Goal: Information Seeking & Learning: Learn about a topic

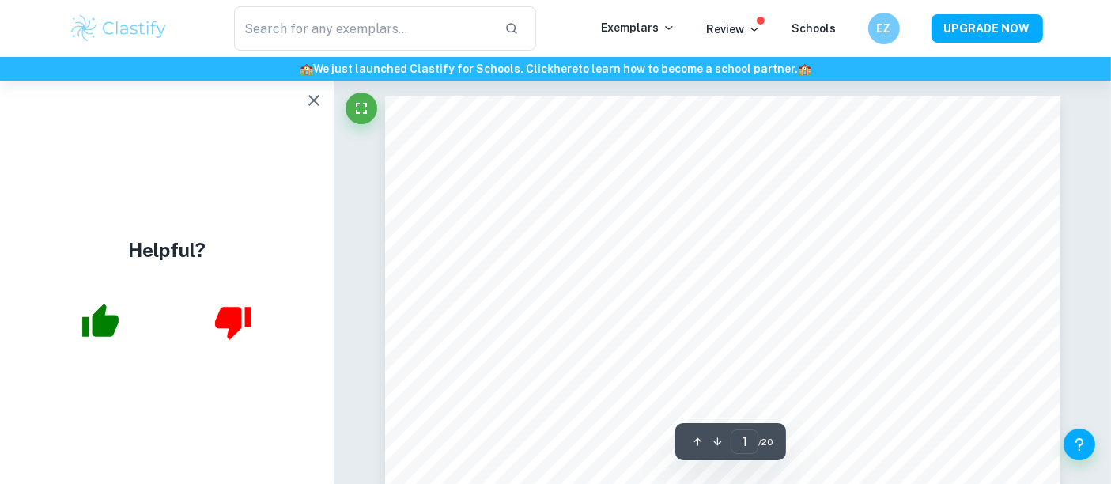
drag, startPoint x: 318, startPoint y: 107, endPoint x: 443, endPoint y: 3, distance: 162.3
click at [318, 107] on icon "button" at bounding box center [313, 100] width 19 height 19
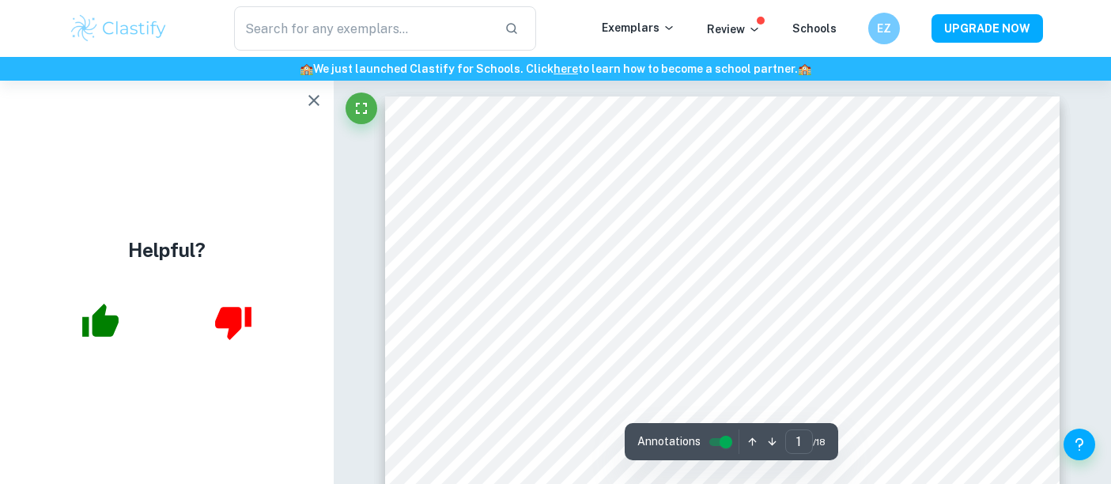
scroll to position [66, 0]
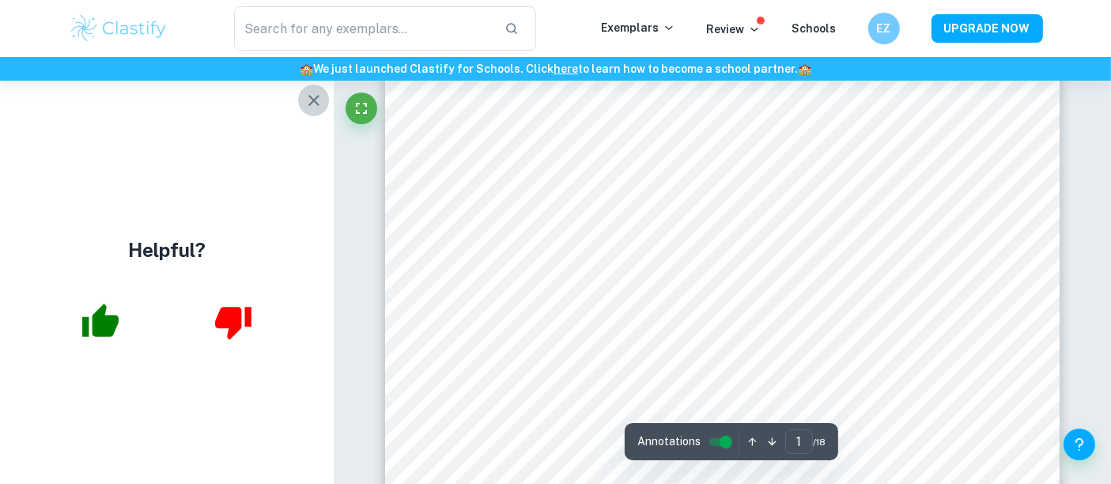
click at [319, 100] on icon "button" at bounding box center [313, 100] width 19 height 19
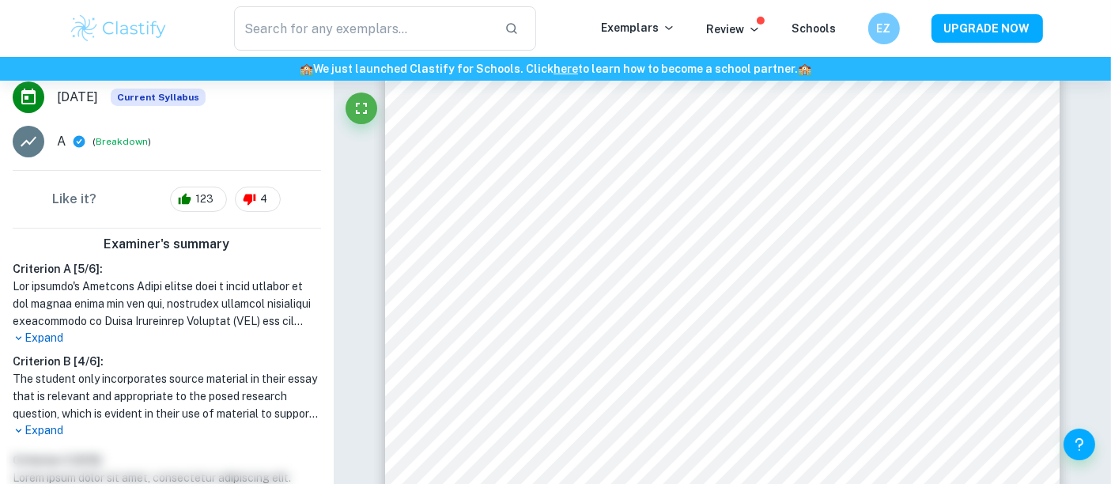
scroll to position [439, 0]
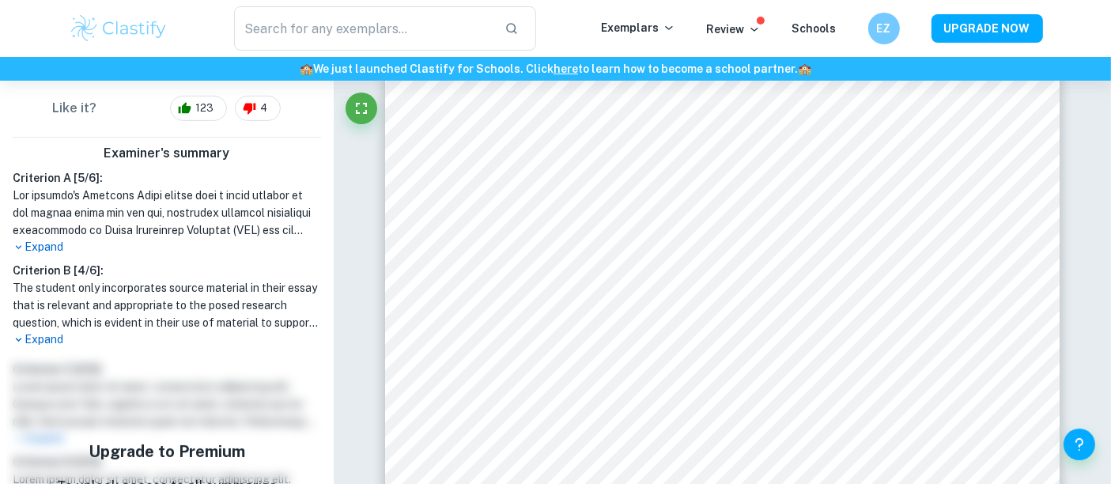
click at [58, 348] on p "Expand" at bounding box center [167, 339] width 308 height 17
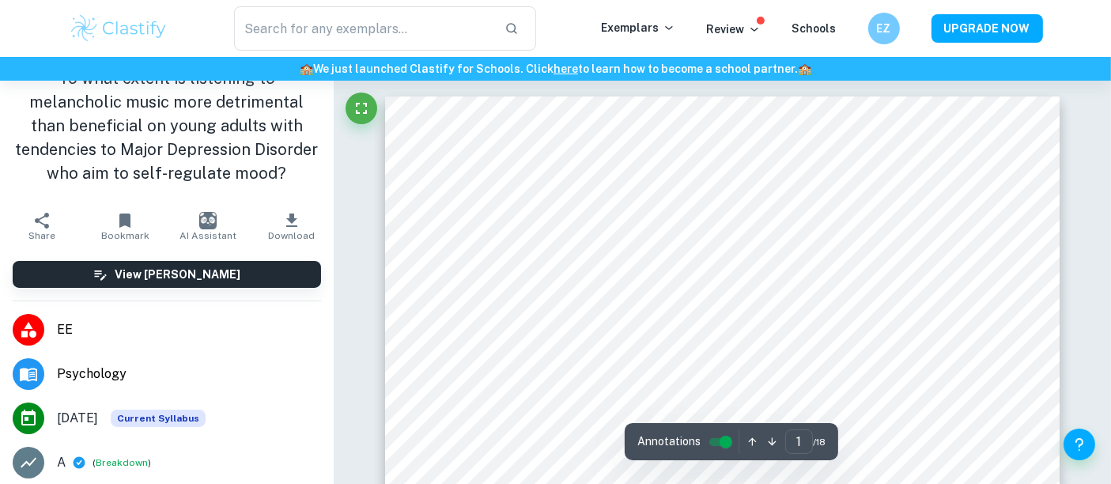
scroll to position [0, 0]
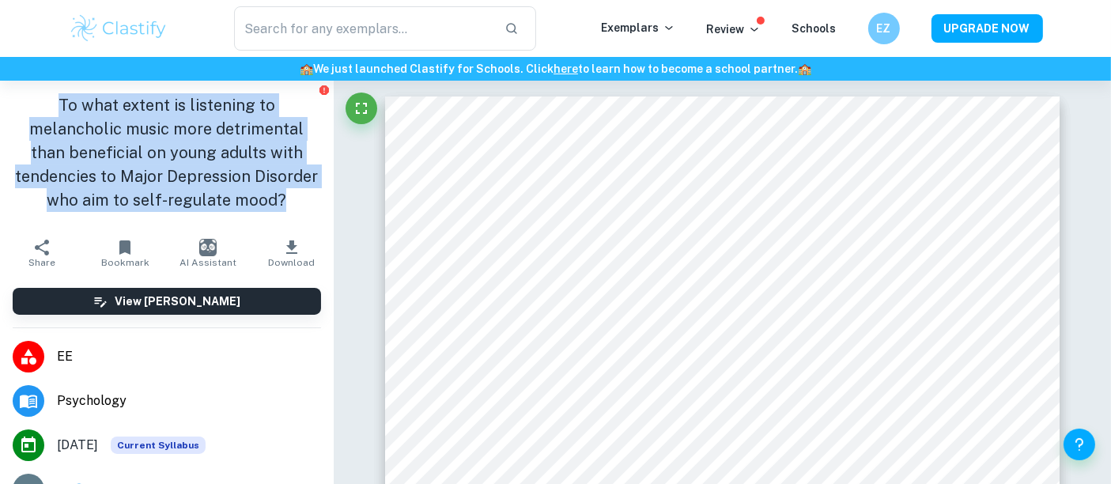
drag, startPoint x: 51, startPoint y: 94, endPoint x: 285, endPoint y: 223, distance: 267.1
click at [285, 212] on h1 "To what extent is listening to melancholic music more detrimental than benefici…" at bounding box center [167, 152] width 308 height 119
copy h1 "To what extent is listening to melancholic music more detrimental than benefici…"
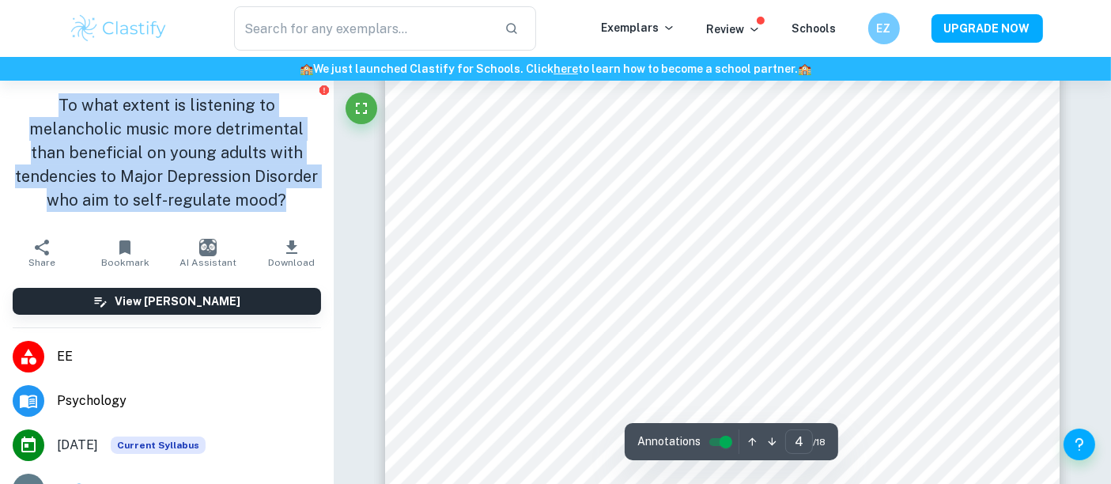
scroll to position [3480, 0]
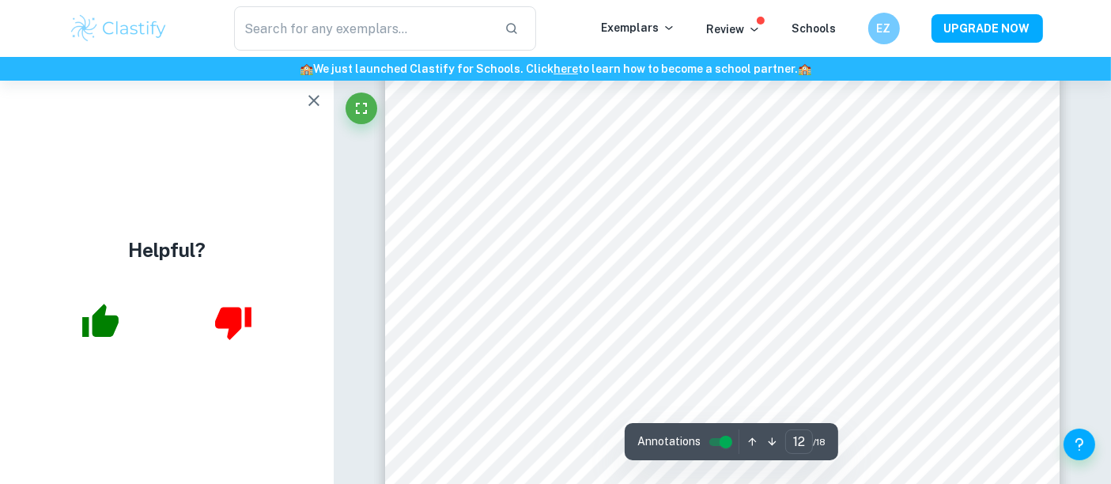
click at [301, 104] on button "button" at bounding box center [314, 101] width 32 height 32
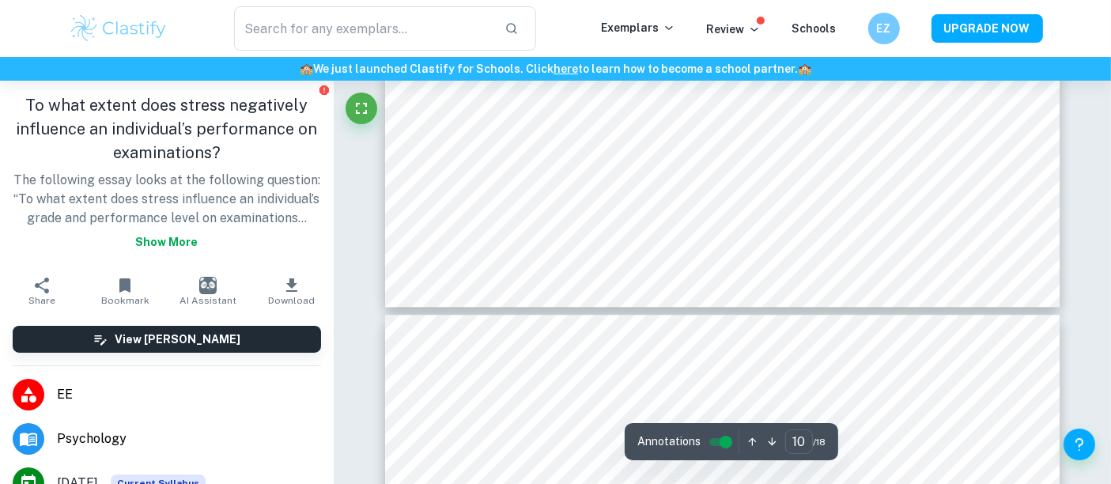
scroll to position [8959, 0]
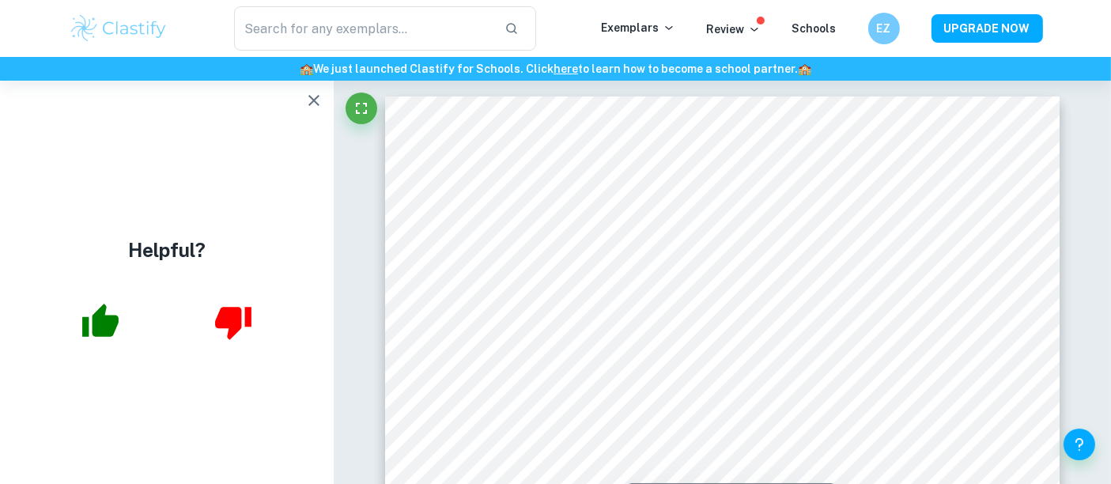
click at [306, 108] on icon "button" at bounding box center [313, 100] width 19 height 19
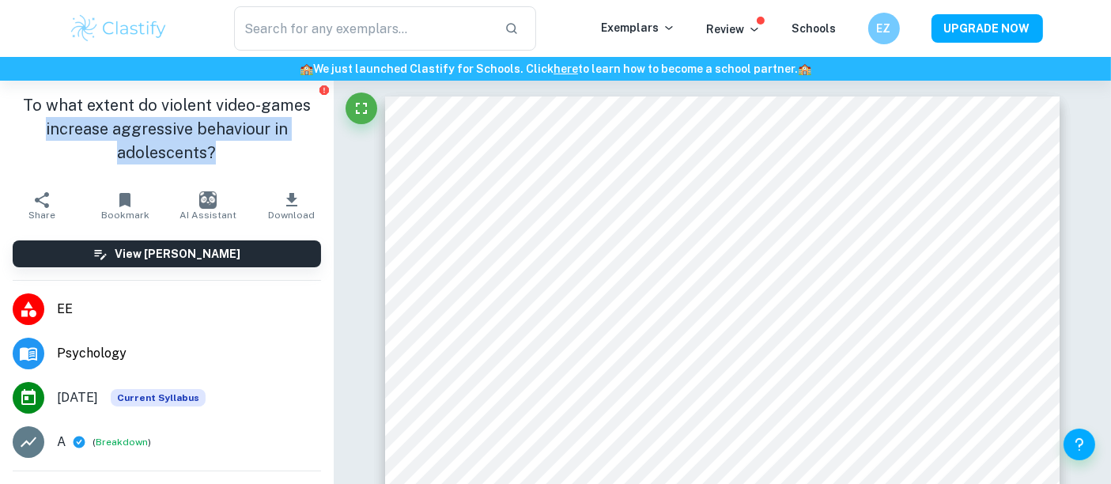
drag, startPoint x: 306, startPoint y: 108, endPoint x: 349, endPoint y: 145, distance: 56.7
click at [314, 149] on div "To what extent do violent video-games increase aggressive behaviour in adolesce…" at bounding box center [167, 132] width 334 height 103
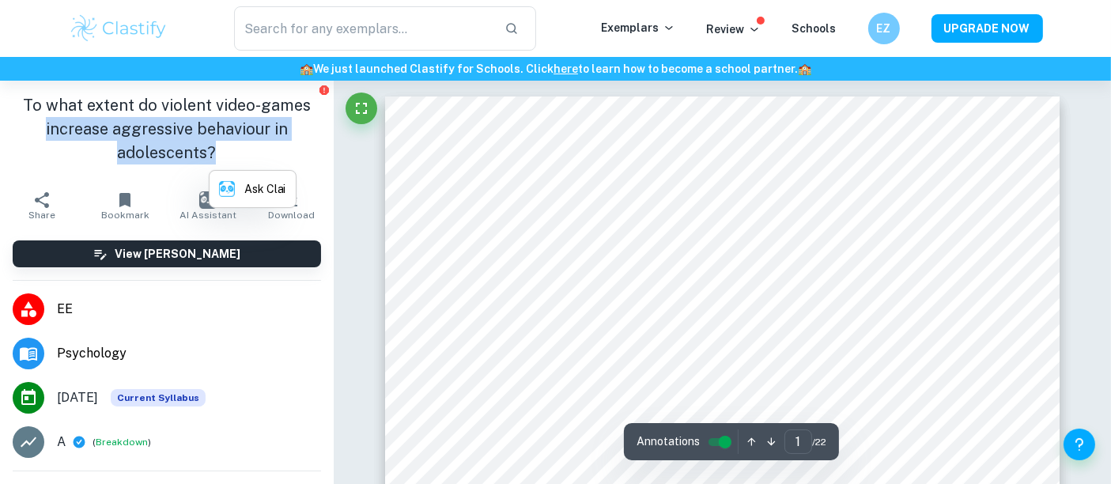
click at [180, 148] on h1 "To what extent do violent video-games increase aggressive behaviour in adolesce…" at bounding box center [167, 128] width 308 height 71
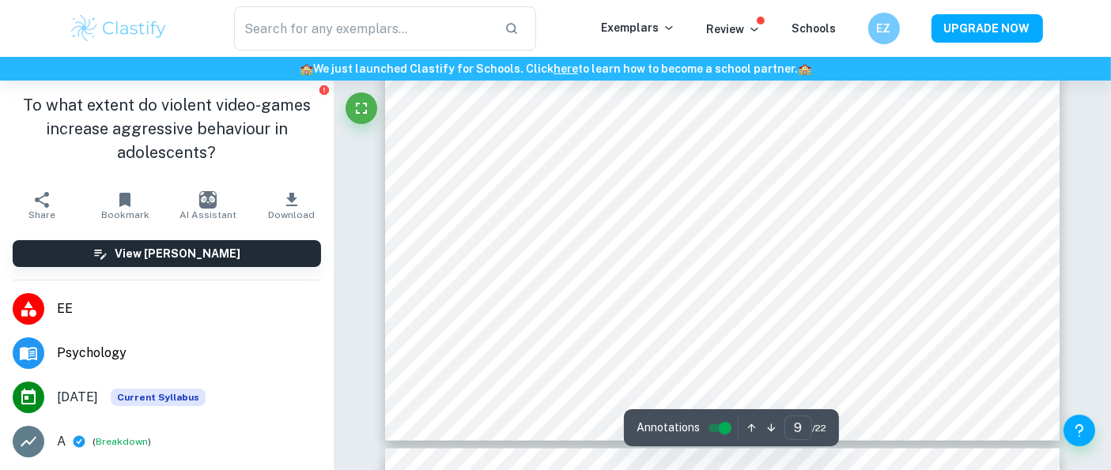
scroll to position [8483, 0]
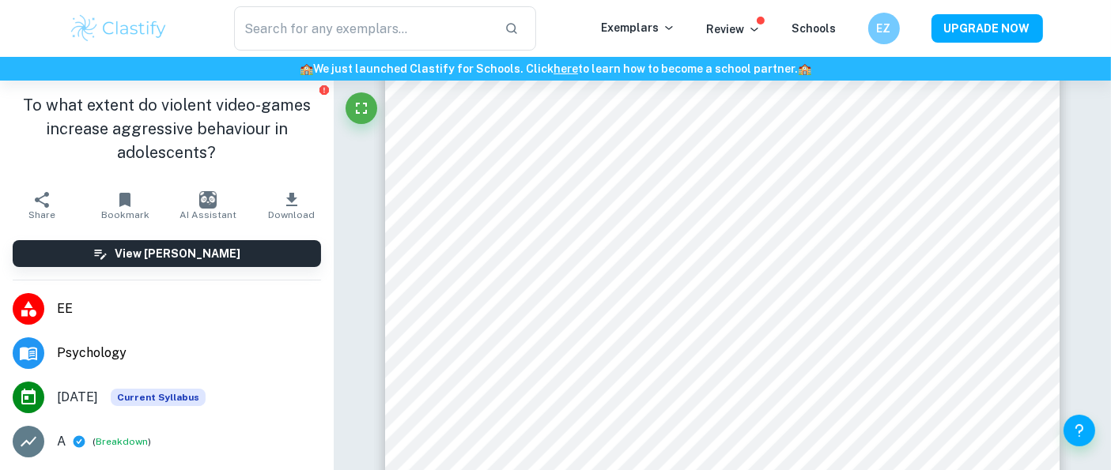
click at [239, 134] on h1 "To what extent do violent video-games increase aggressive behaviour in adolesce…" at bounding box center [167, 128] width 308 height 71
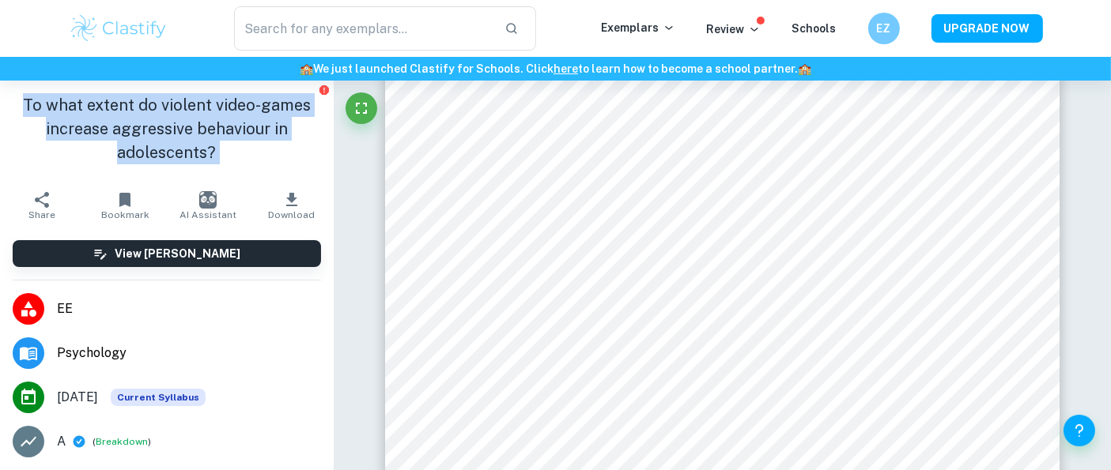
click at [239, 134] on h1 "To what extent do violent video-games increase aggressive behaviour in adolesce…" at bounding box center [167, 128] width 308 height 71
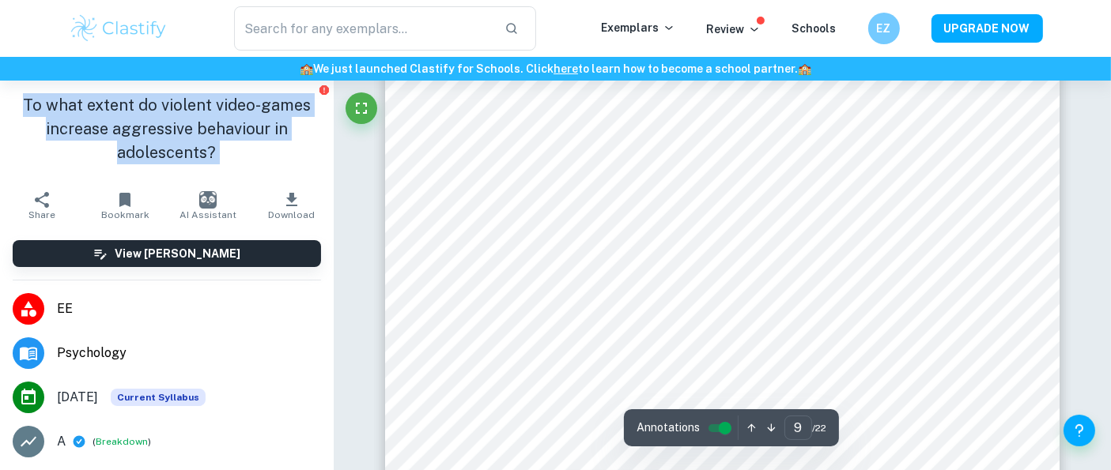
copy aside "To what extent do violent video-games increase aggressive behaviour in adolesce…"
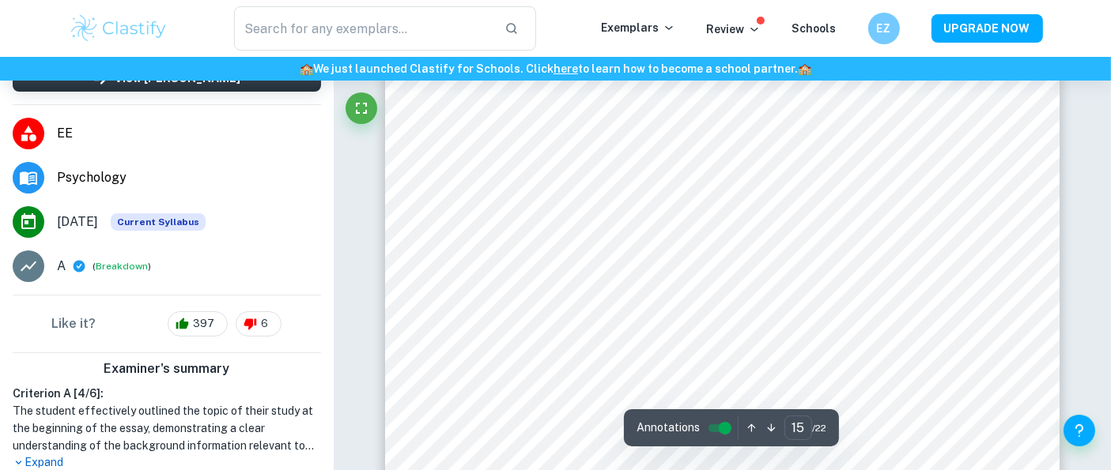
scroll to position [14017, 0]
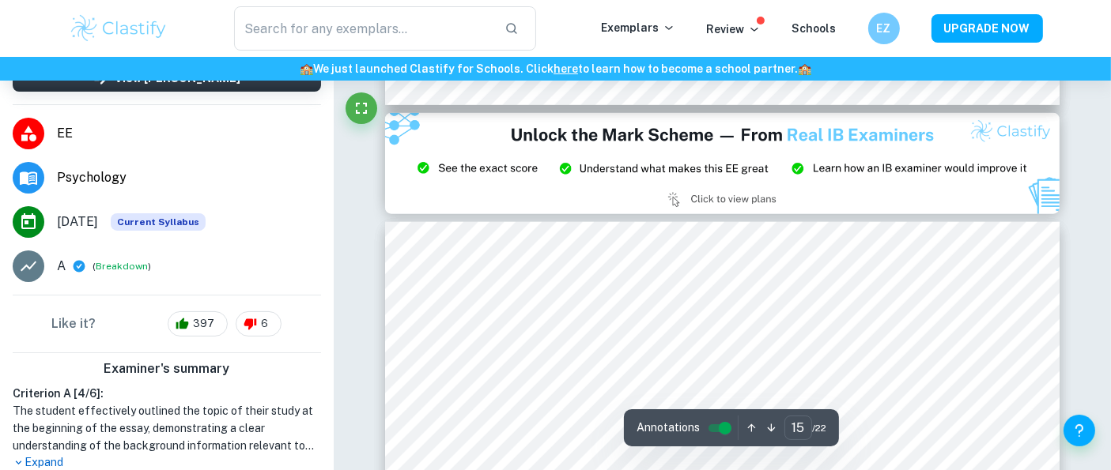
type input "14"
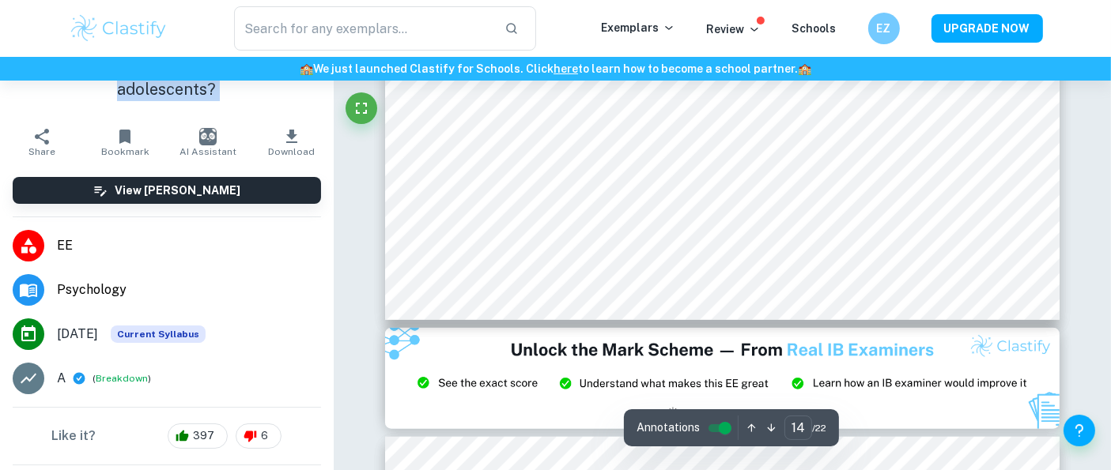
scroll to position [0, 0]
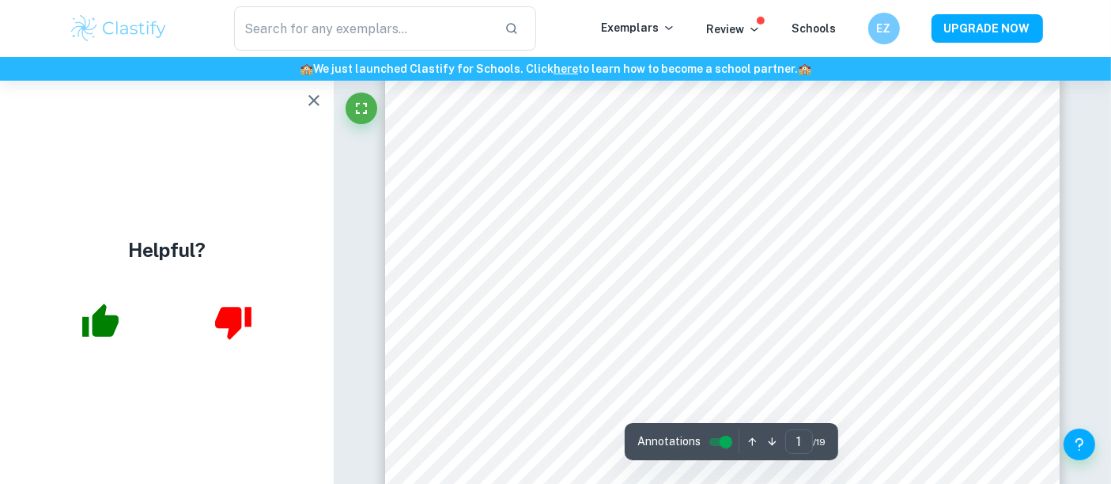
scroll to position [81, 0]
click at [317, 93] on icon "button" at bounding box center [313, 100] width 19 height 19
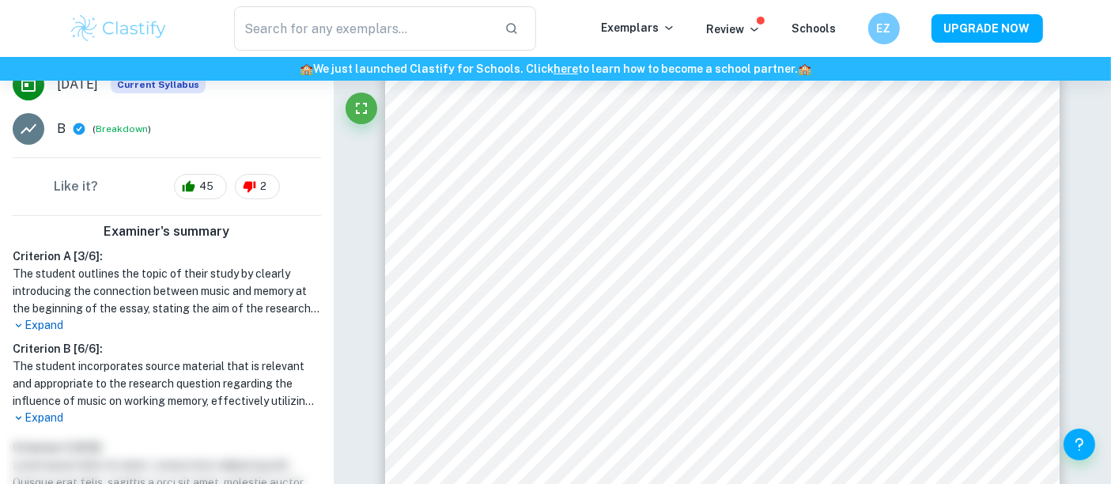
scroll to position [439, 0]
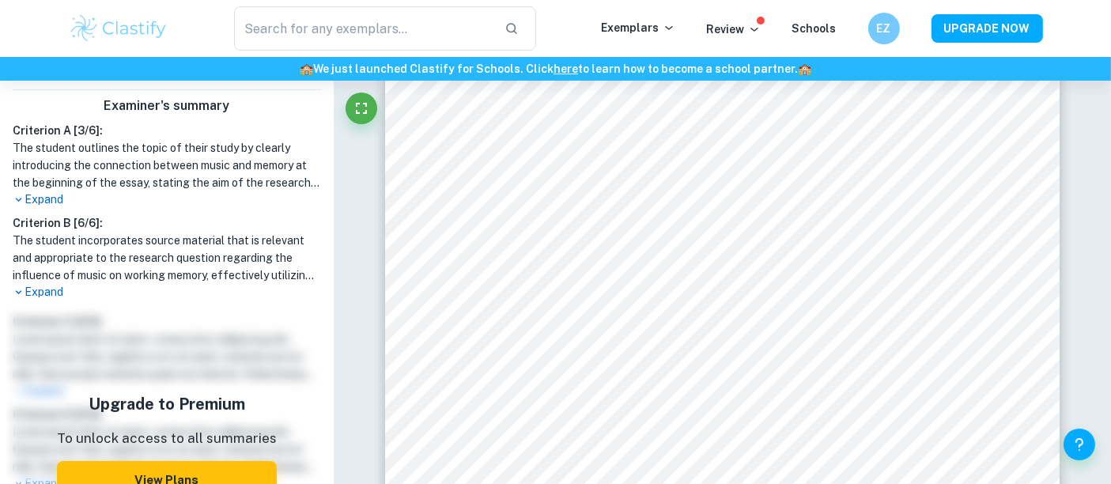
click at [56, 290] on p "Expand" at bounding box center [167, 292] width 308 height 17
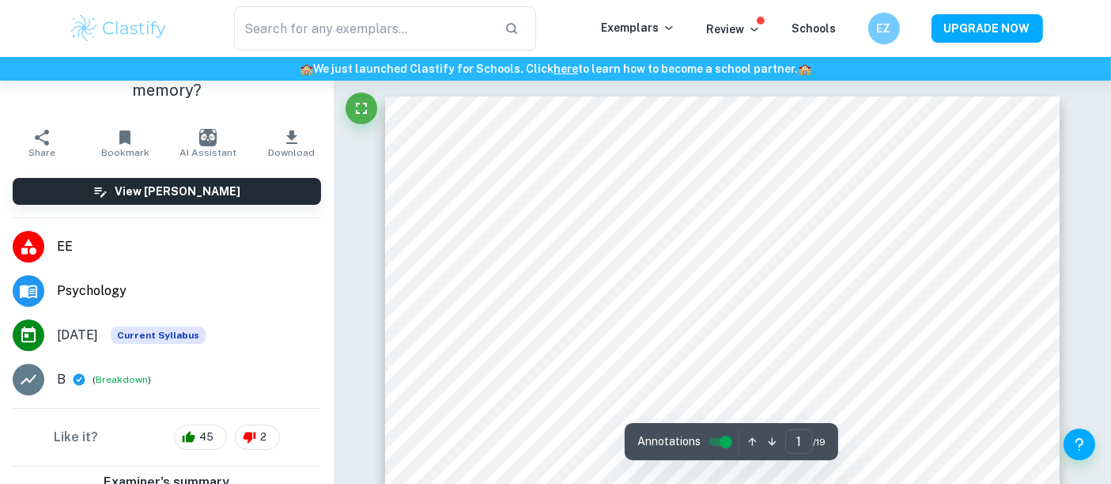
scroll to position [0, 0]
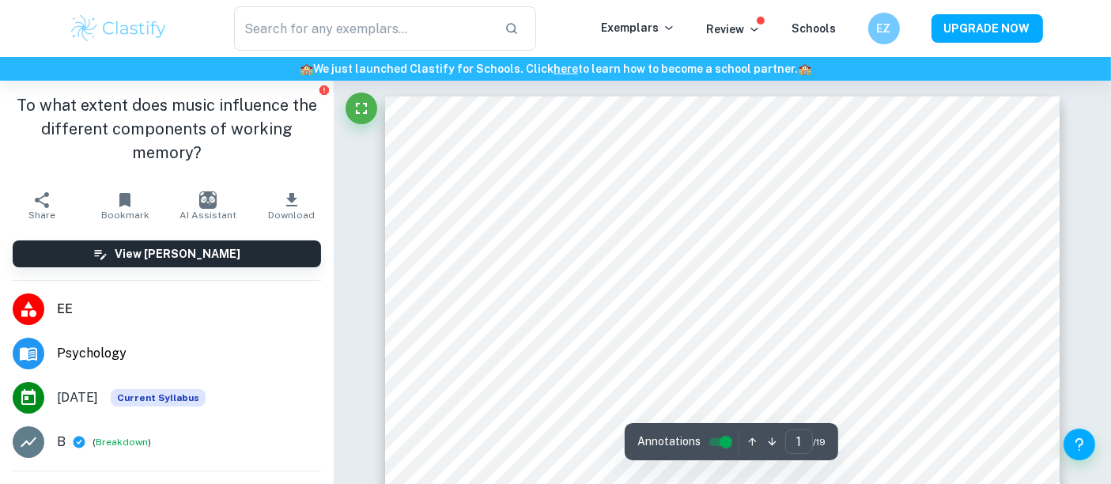
click at [201, 130] on h1 "To what extent does music influence the different components of working memory?" at bounding box center [167, 128] width 308 height 71
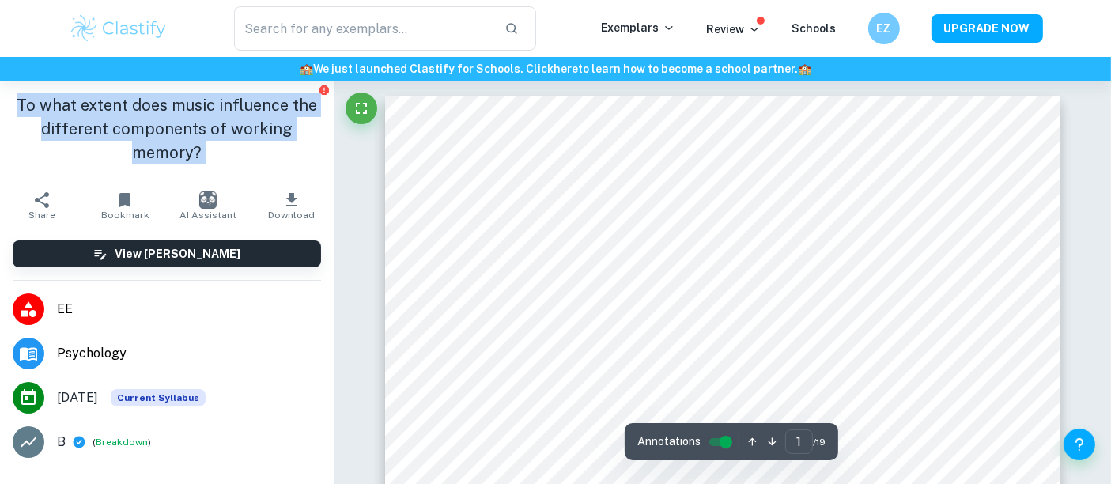
click at [201, 130] on h1 "To what extent does music influence the different components of working memory?" at bounding box center [167, 128] width 308 height 71
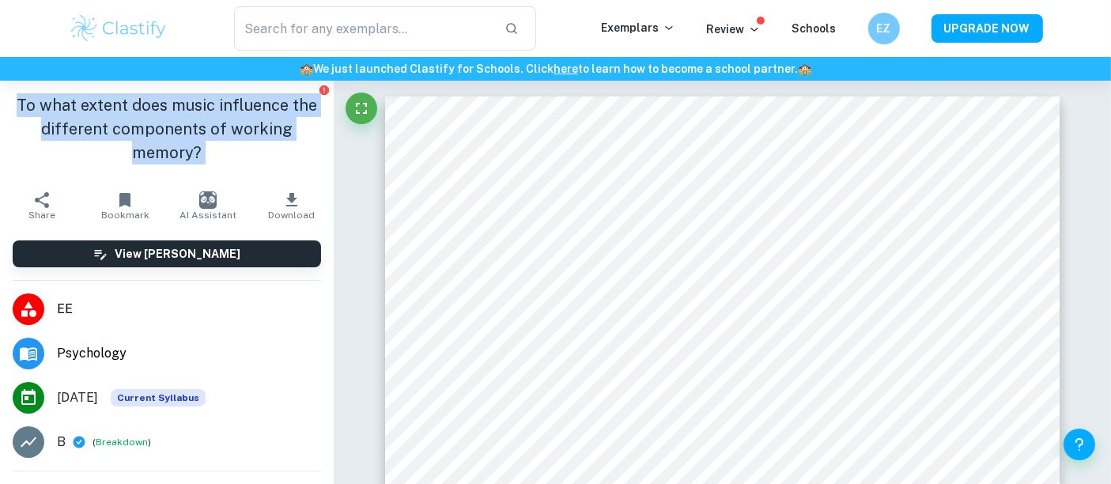
copy aside "To what extent does music influence the different components of working memory?…"
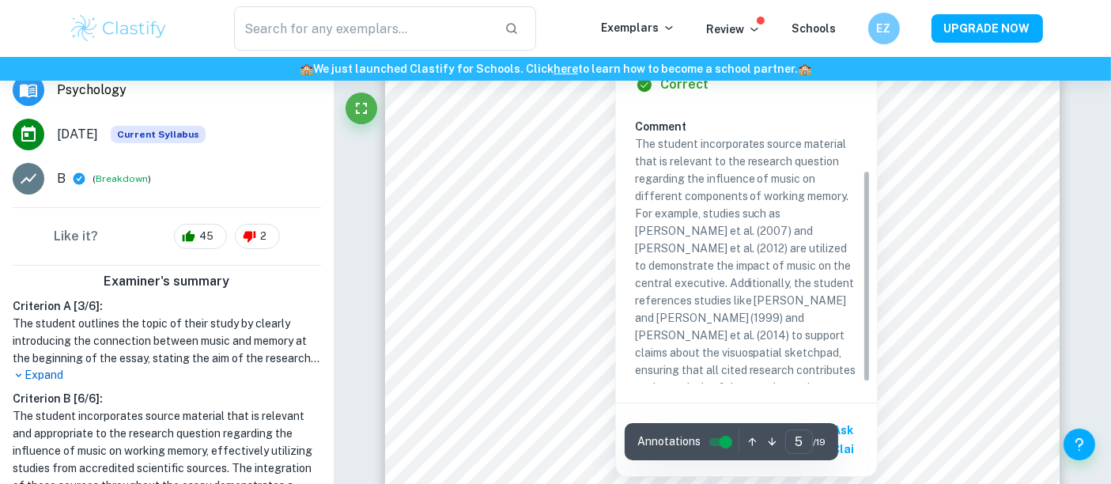
scroll to position [4479, 0]
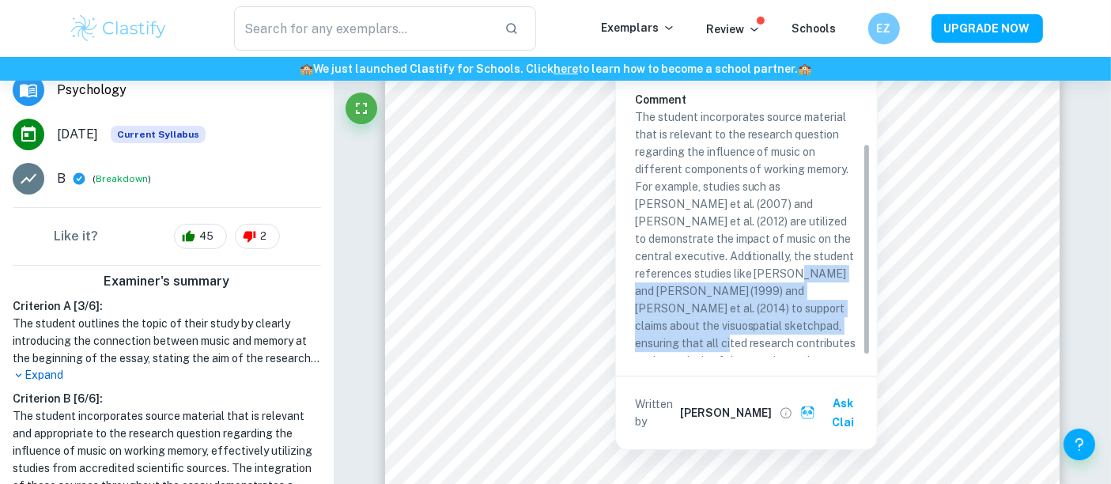
drag, startPoint x: 772, startPoint y: 320, endPoint x: 675, endPoint y: 231, distance: 131.5
click at [685, 270] on p "The student incorporates source material that is relevant to the research quest…" at bounding box center [746, 238] width 223 height 261
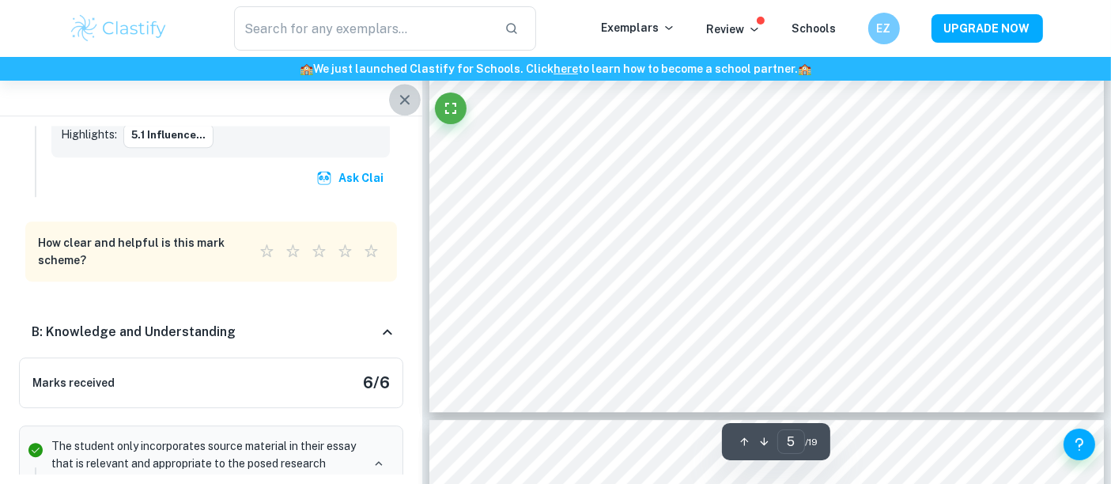
click at [398, 96] on icon "button" at bounding box center [404, 99] width 19 height 19
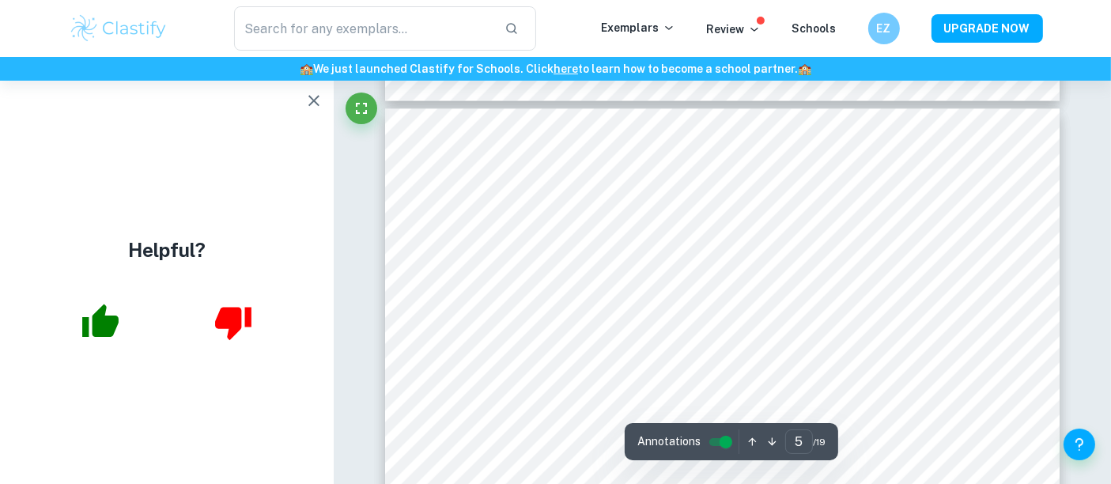
scroll to position [3776, 0]
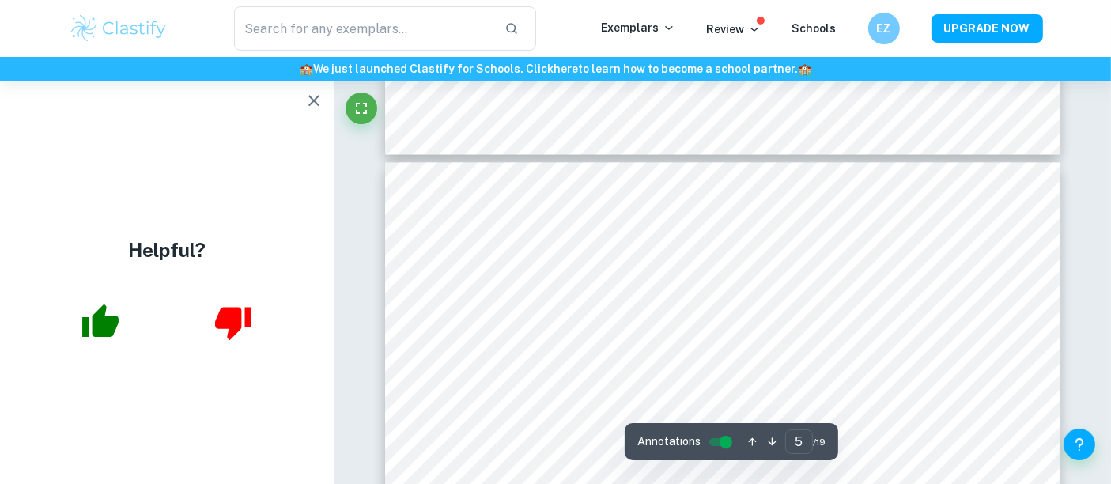
click at [313, 101] on icon "button" at bounding box center [313, 100] width 11 height 11
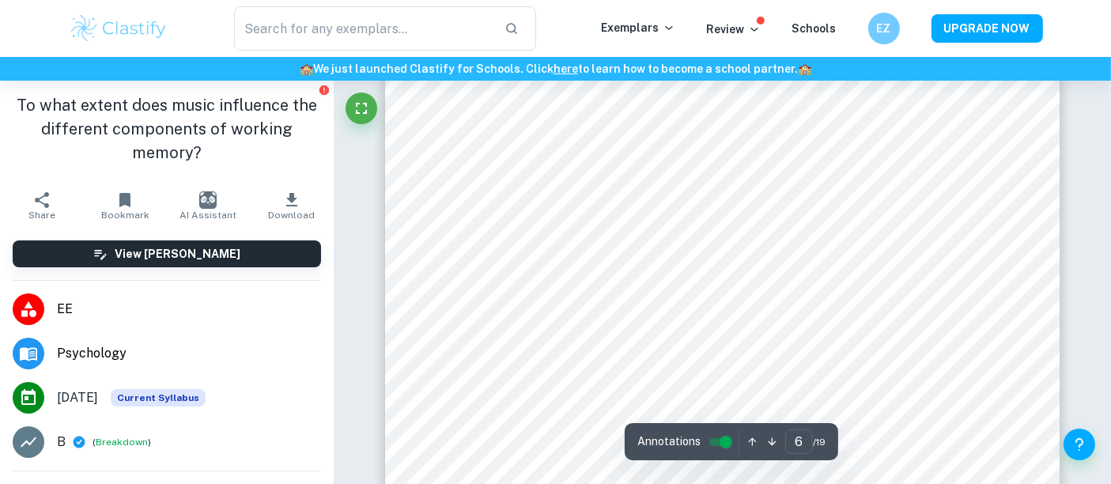
scroll to position [5270, 0]
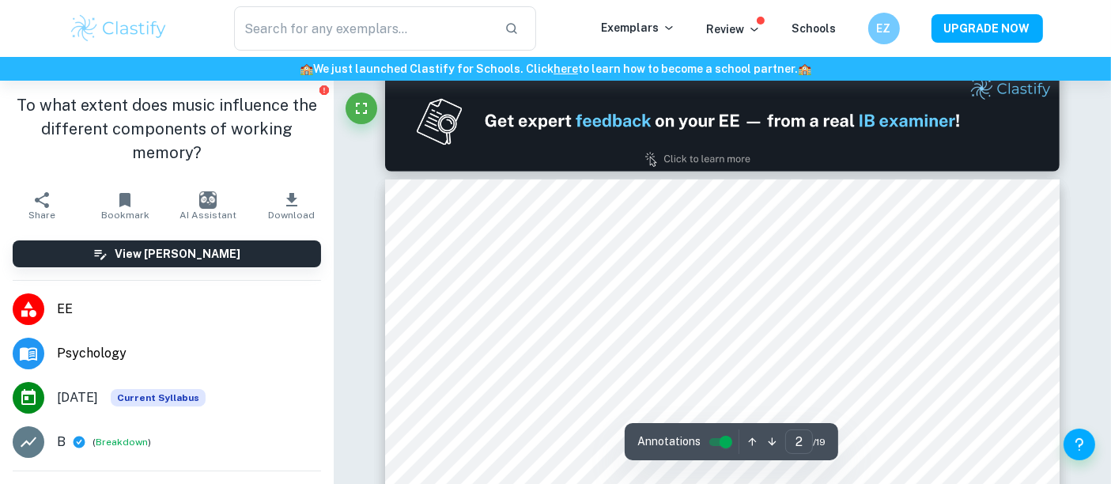
type input "1"
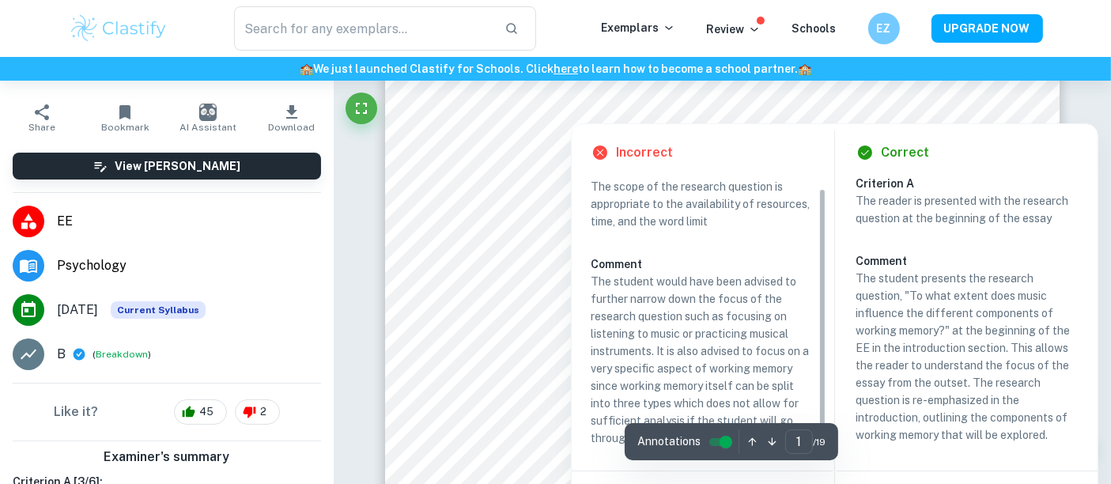
scroll to position [175, 0]
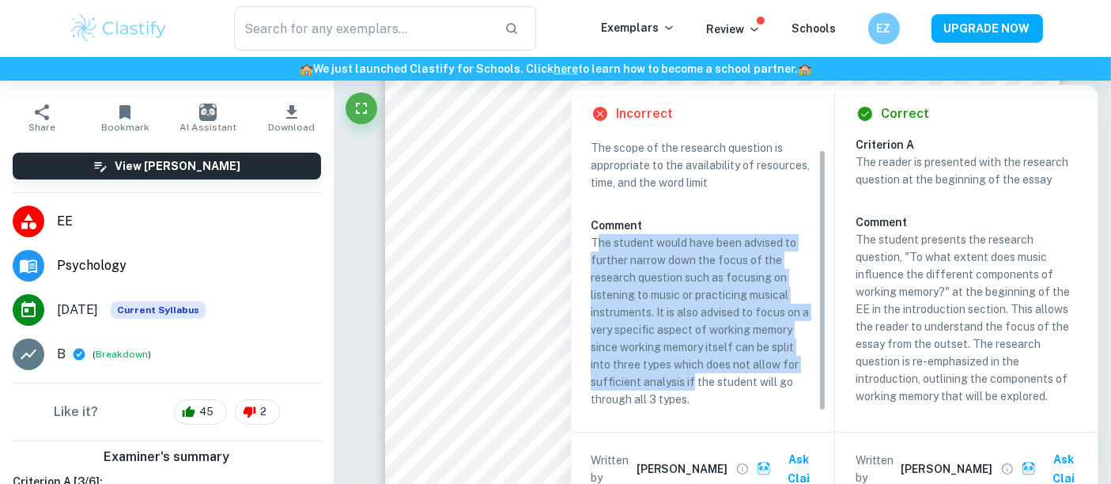
drag, startPoint x: 599, startPoint y: 247, endPoint x: 689, endPoint y: 361, distance: 145.3
click at [690, 379] on p "The student would have been advised to further narrow down the focus of the res…" at bounding box center [702, 321] width 223 height 174
click at [689, 361] on body "We value your privacy We use cookies to enhance your browsing experience, serve…" at bounding box center [555, 147] width 1111 height 484
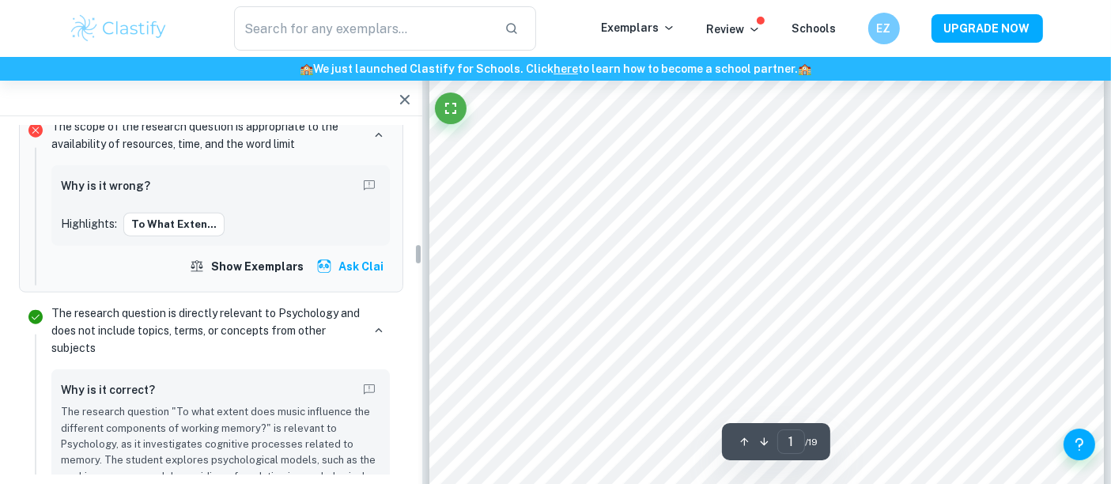
scroll to position [1838, 0]
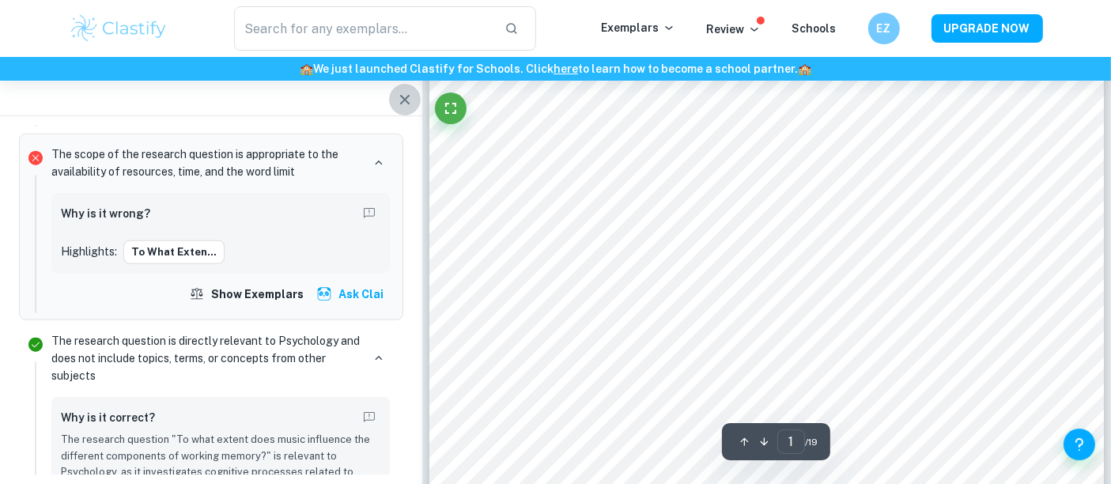
click at [420, 96] on button "button" at bounding box center [405, 100] width 32 height 32
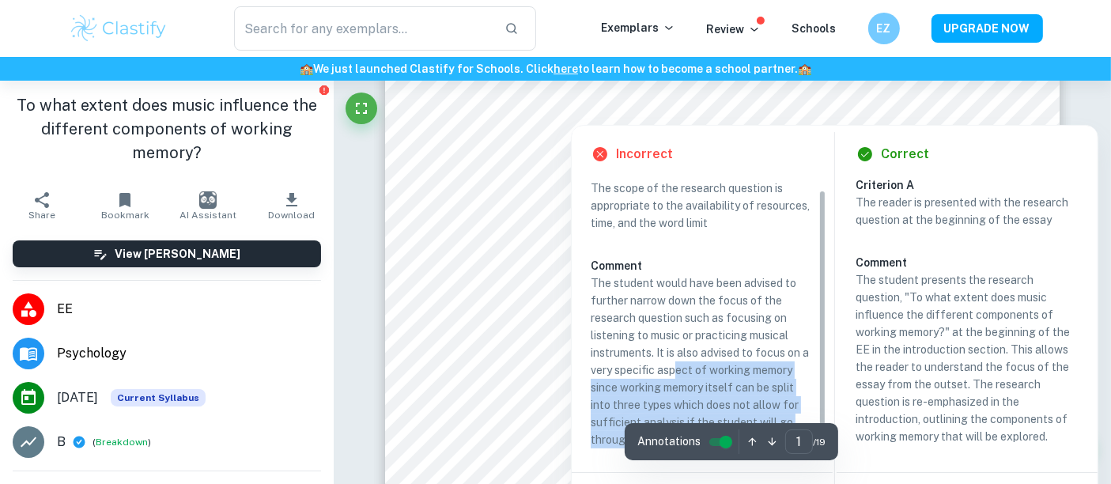
scroll to position [175, 0]
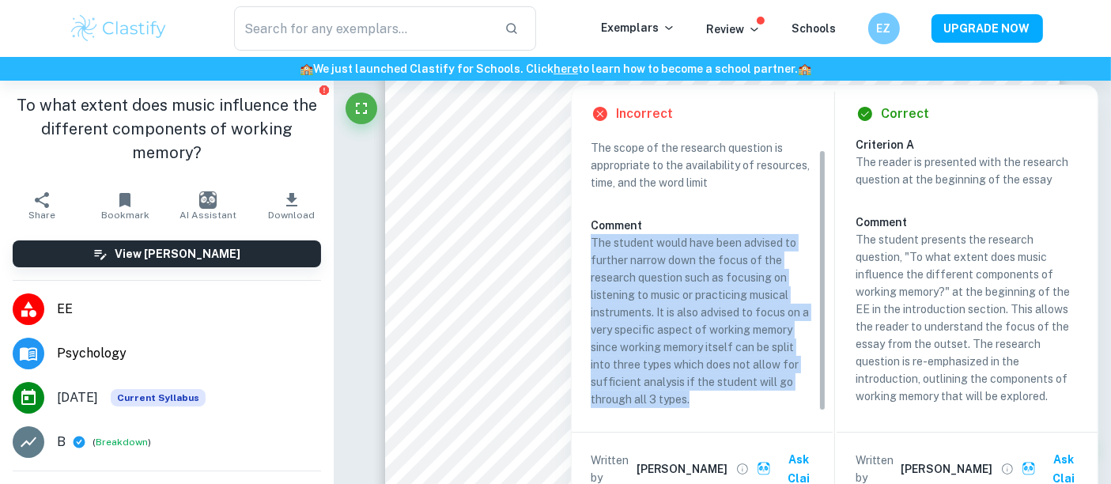
drag, startPoint x: 589, startPoint y: 327, endPoint x: 592, endPoint y: 240, distance: 87.0
click at [592, 240] on div "Incorrect Criterion A The scope of the research question is appropriate to the …" at bounding box center [702, 295] width 261 height 420
copy p "The student would have been advised to further narrow down the focus of the res…"
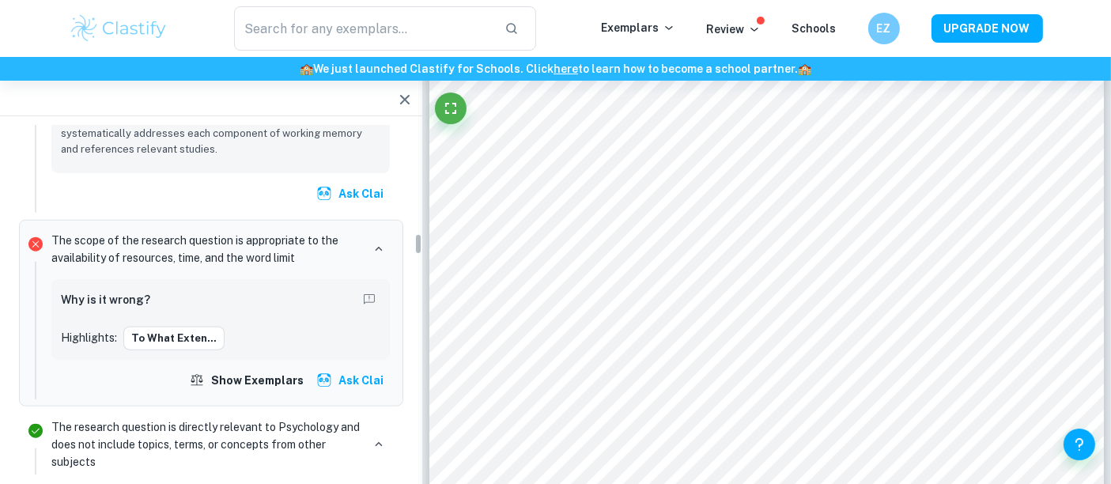
scroll to position [1750, 0]
click at [402, 100] on icon "button" at bounding box center [404, 99] width 19 height 19
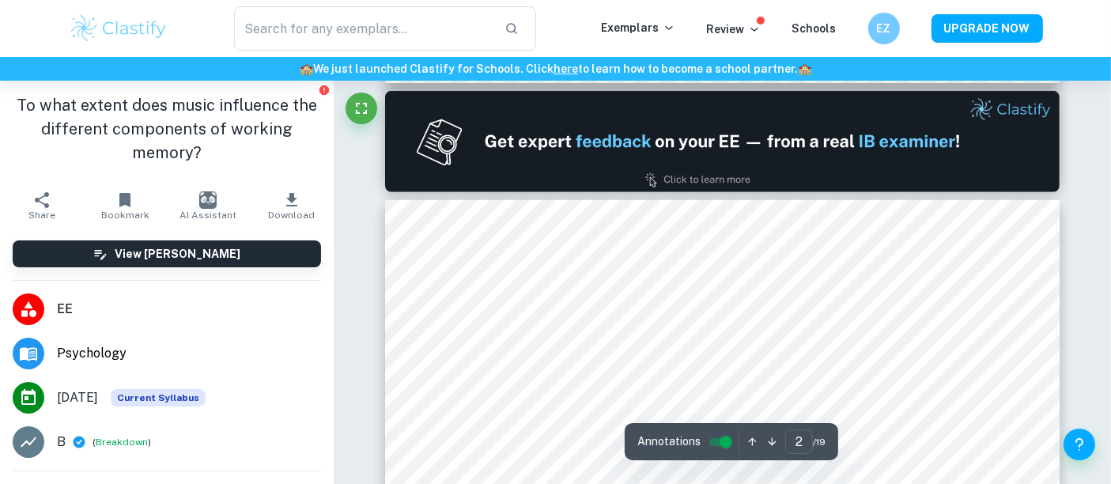
type input "1"
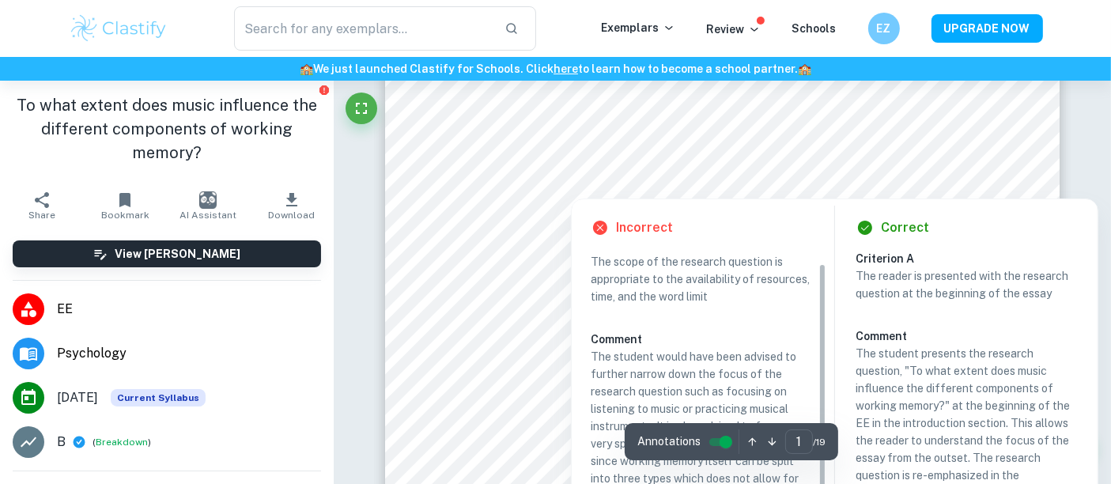
scroll to position [88, 0]
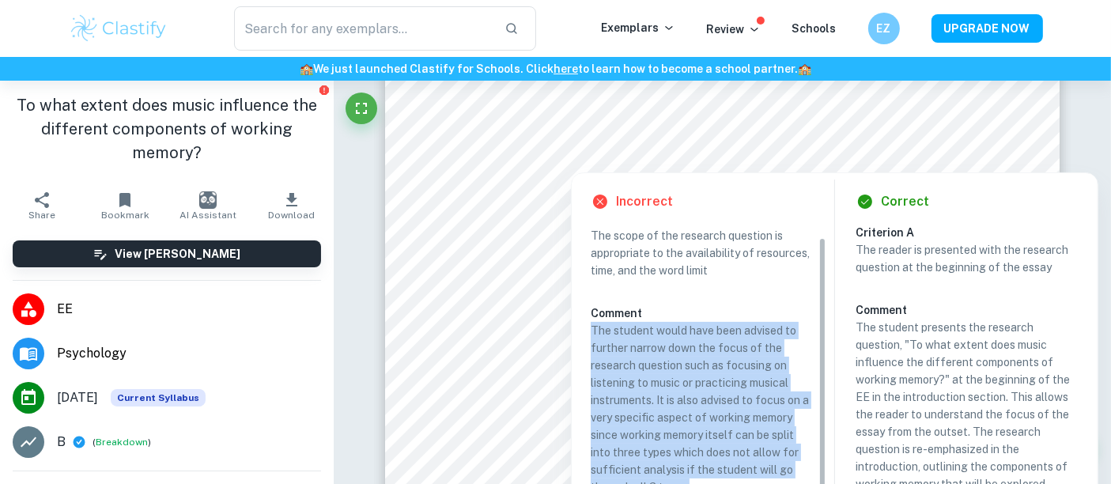
click at [590, 330] on div "Incorrect Criterion A The scope of the research question is appropriate to the …" at bounding box center [702, 383] width 261 height 420
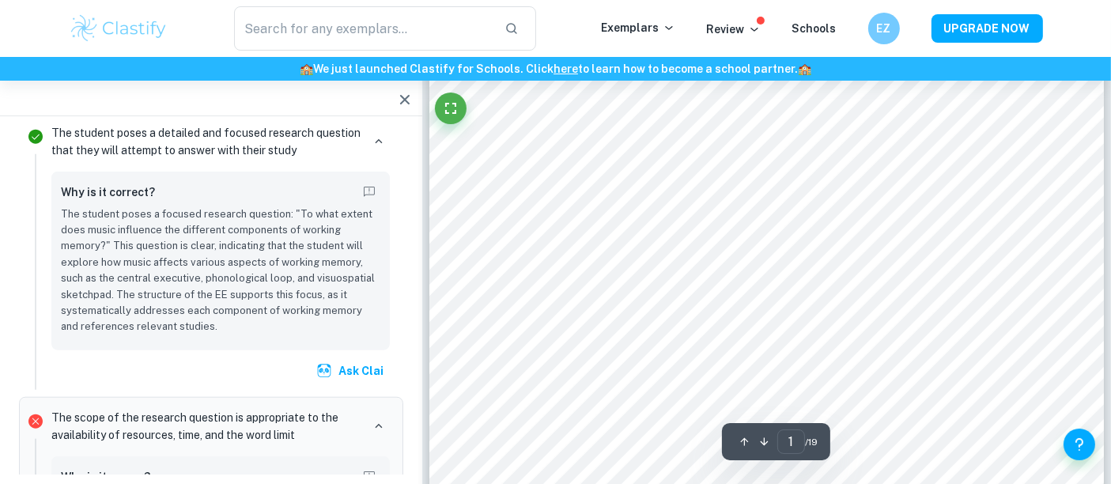
scroll to position [1662, 0]
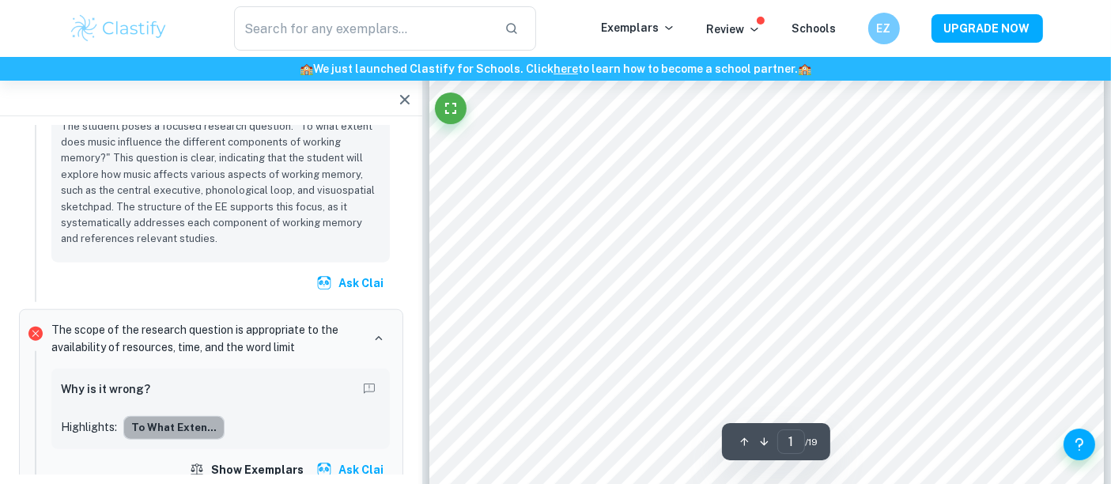
drag, startPoint x: 179, startPoint y: 389, endPoint x: 205, endPoint y: 383, distance: 26.1
click at [179, 416] on button "To what exten..." at bounding box center [173, 428] width 101 height 24
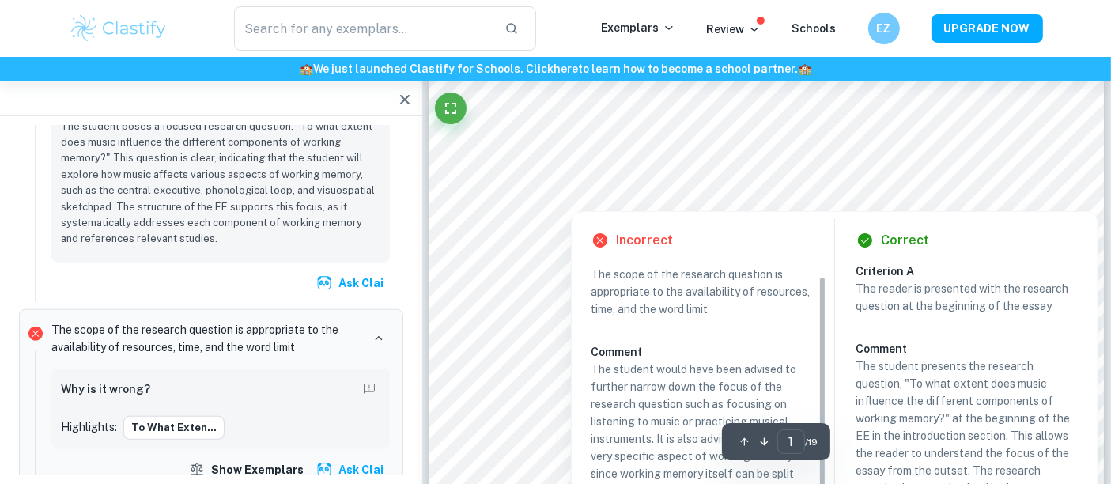
scroll to position [138, 0]
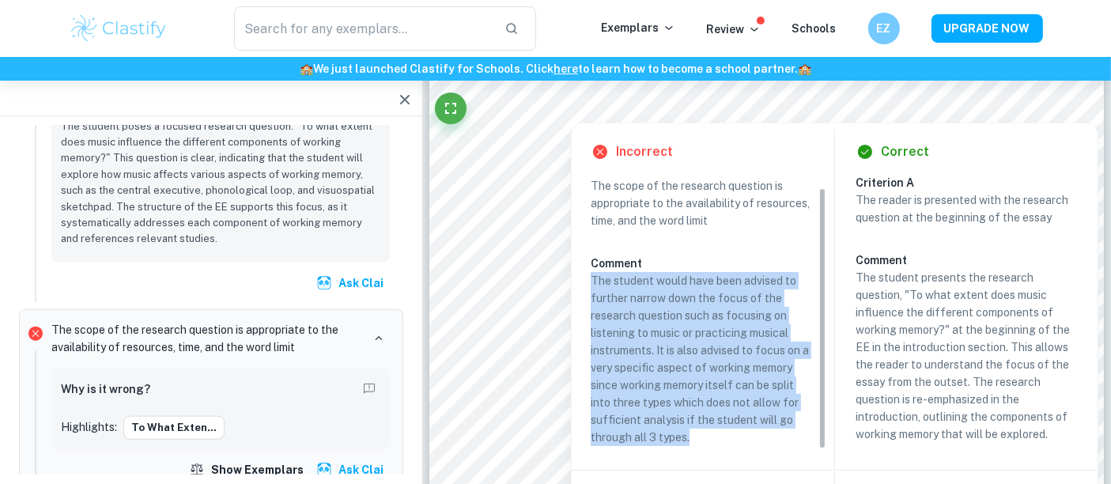
copy p "The student would have been advised to further narrow down the focus of the res…"
click at [591, 283] on div "Incorrect Criterion A The scope of the research question is appropriate to the …" at bounding box center [702, 333] width 261 height 420
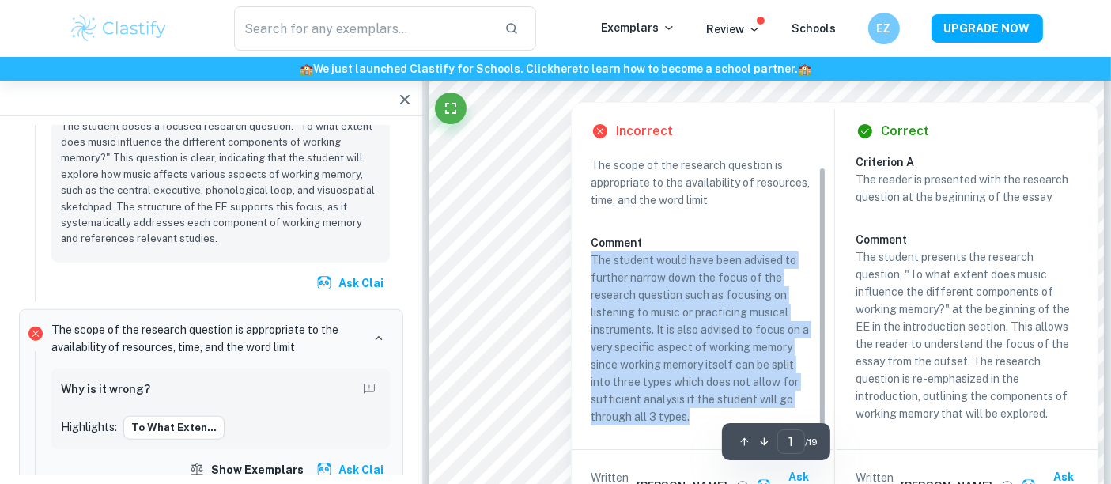
scroll to position [175, 0]
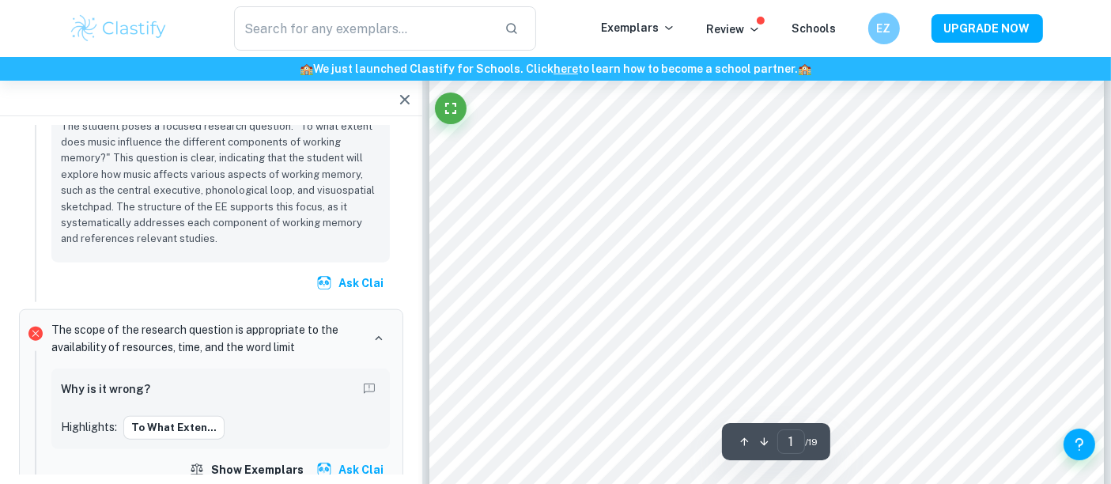
click at [397, 93] on icon "button" at bounding box center [404, 99] width 19 height 19
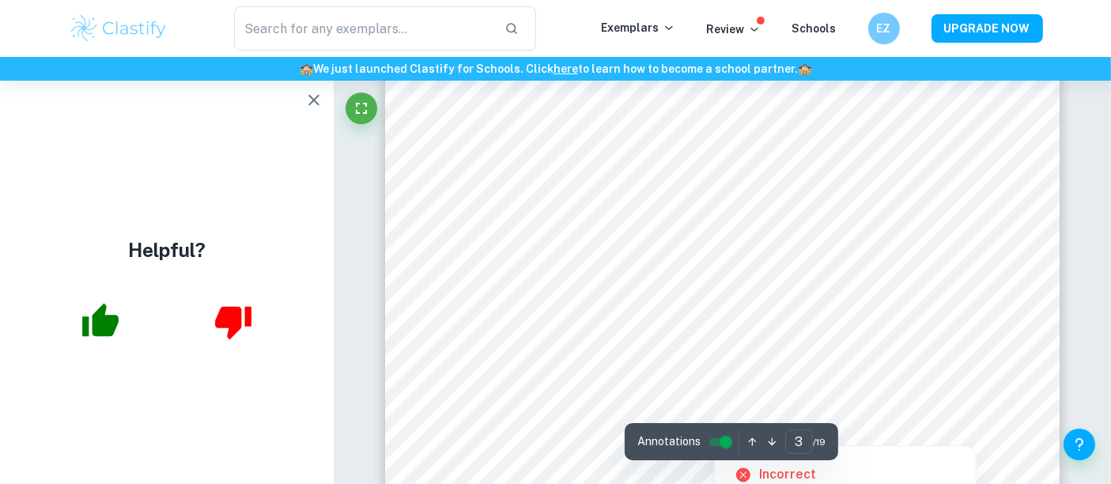
scroll to position [2547, 0]
click at [311, 89] on button "button" at bounding box center [314, 101] width 32 height 32
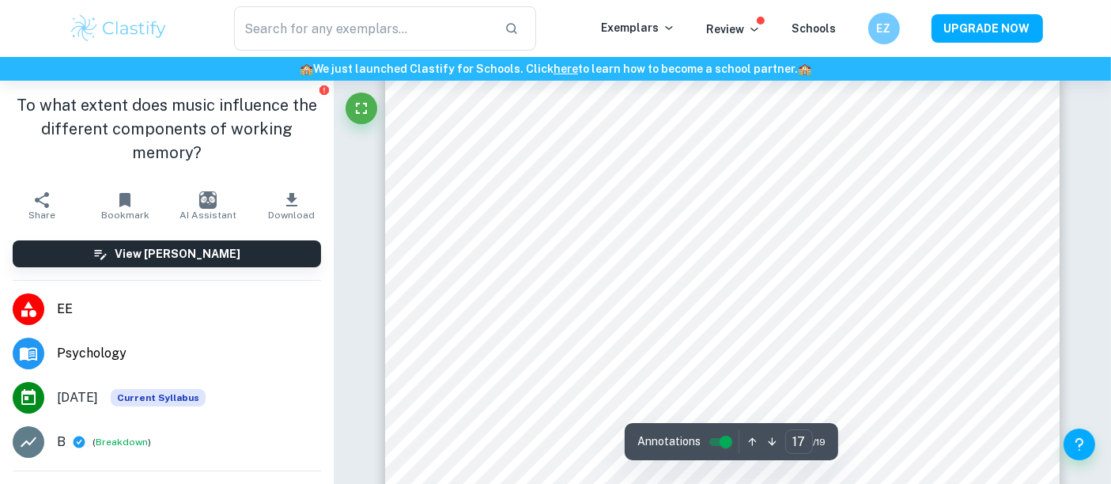
scroll to position [15877, 0]
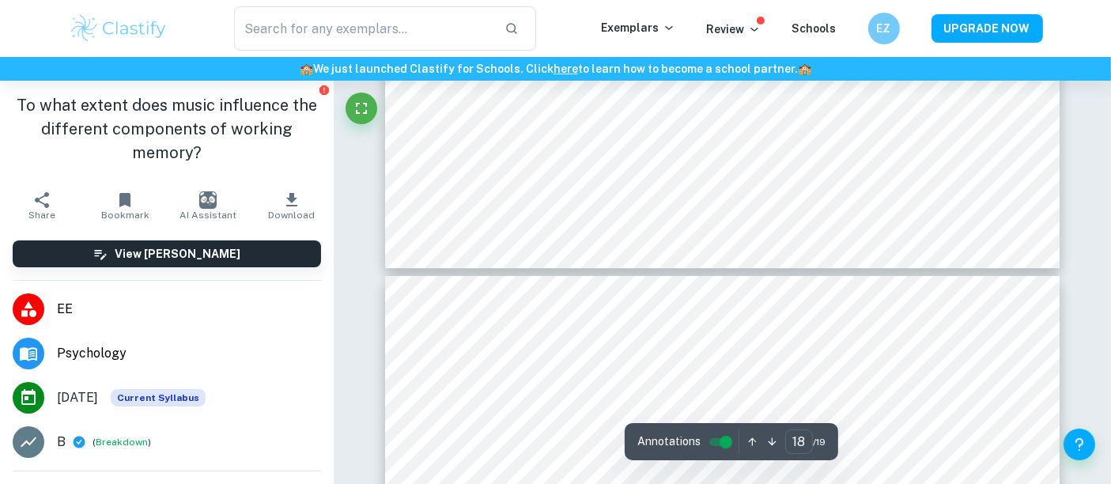
type input "19"
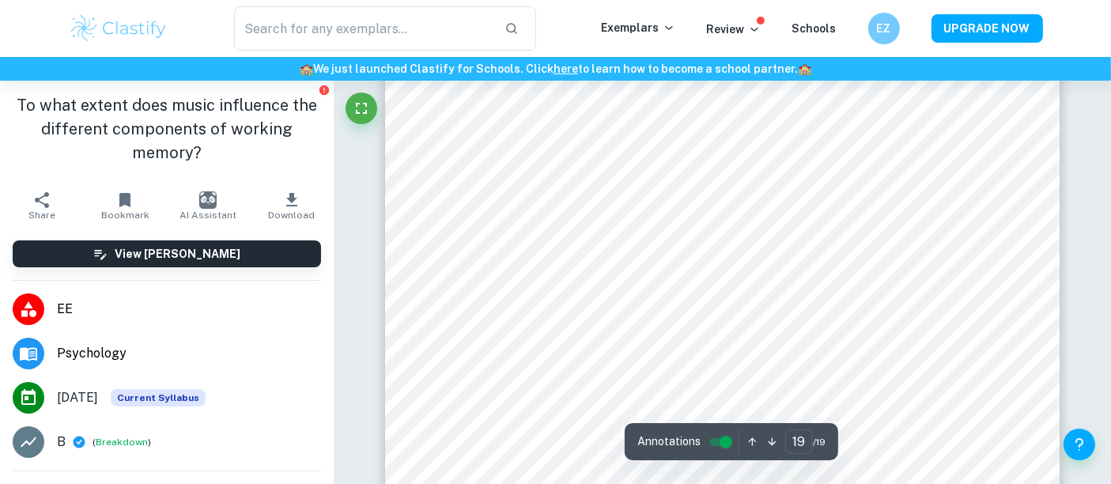
scroll to position [18305, 0]
